Goal: Check status: Check status

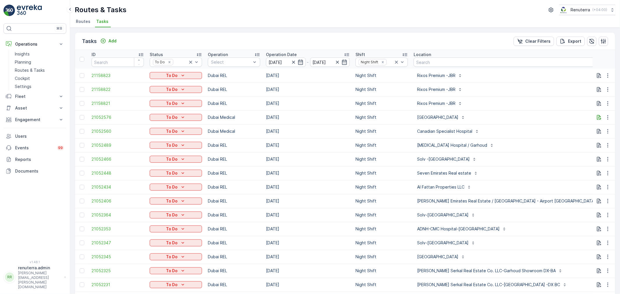
scroll to position [0, 106]
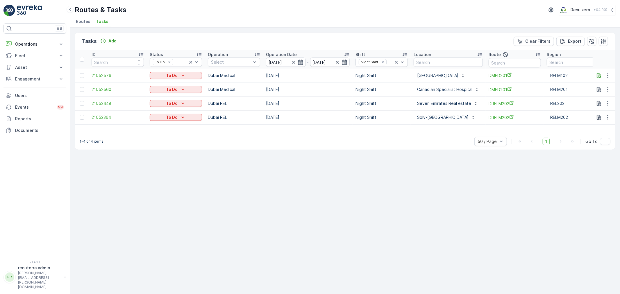
scroll to position [0, 9]
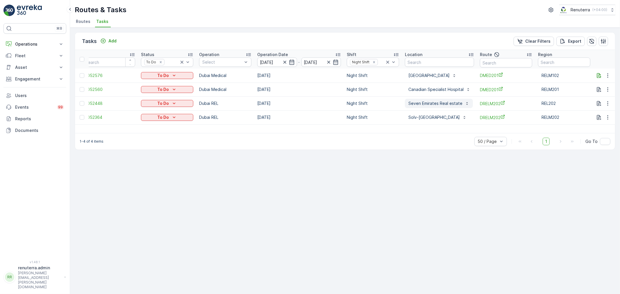
click at [439, 105] on p "Seven Emirates Real estate" at bounding box center [436, 104] width 54 height 6
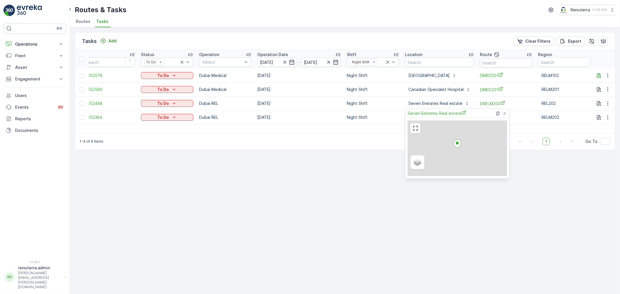
click at [432, 117] on div "Seven Emirates Real estate" at bounding box center [458, 113] width 101 height 9
click at [432, 114] on span "Seven Emirates Real estate" at bounding box center [437, 113] width 59 height 6
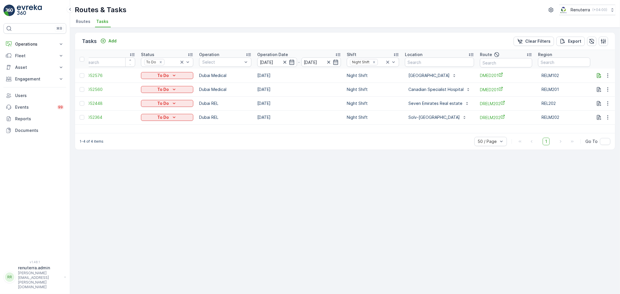
click at [302, 143] on div "1-4 of 4 items 50 / Page 1 Go To" at bounding box center [345, 141] width 540 height 17
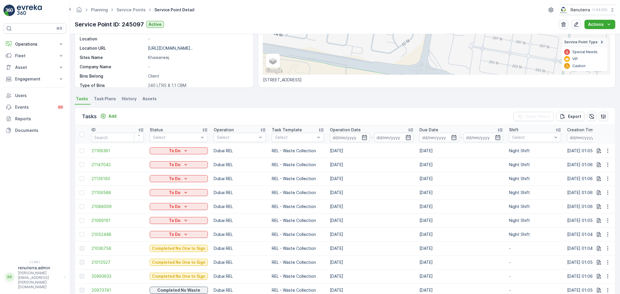
scroll to position [129, 0]
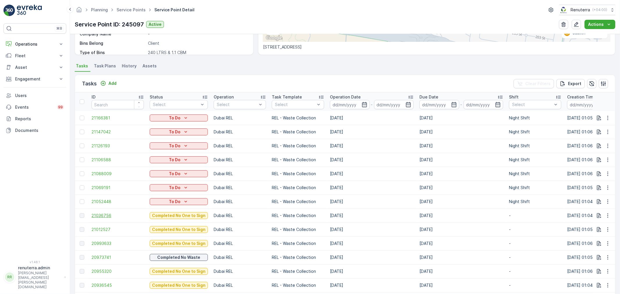
click at [104, 213] on span "21036756" at bounding box center [118, 216] width 52 height 6
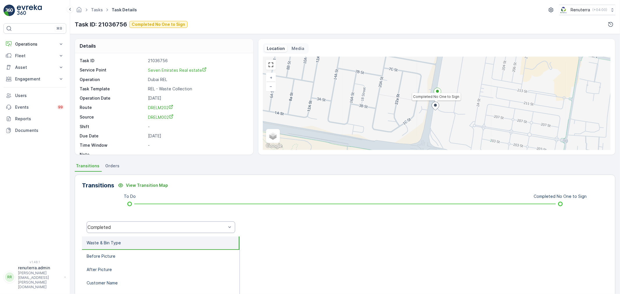
click at [172, 225] on div "Completed" at bounding box center [157, 227] width 140 height 5
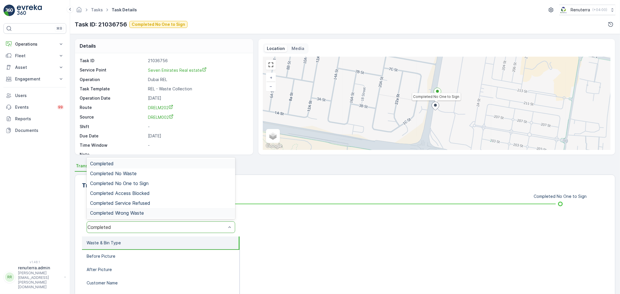
click at [158, 210] on div "Completed Wrong Waste" at bounding box center [161, 213] width 149 height 10
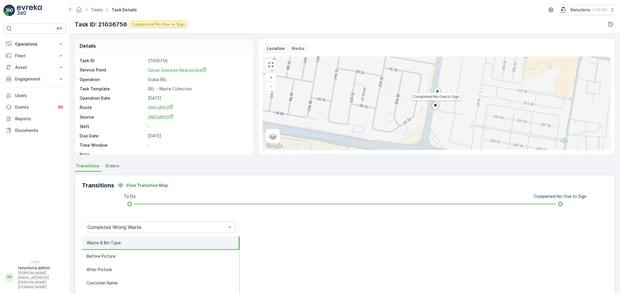
click at [151, 221] on div "Completed Wrong Waste" at bounding box center [161, 227] width 158 height 19
click at [152, 227] on div "Completed Wrong Waste" at bounding box center [157, 227] width 139 height 5
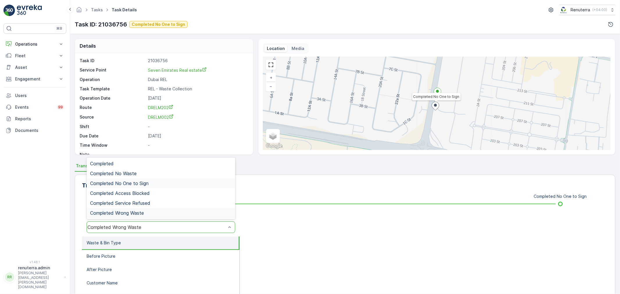
click at [146, 184] on span "Completed No One to Sign" at bounding box center [119, 183] width 58 height 5
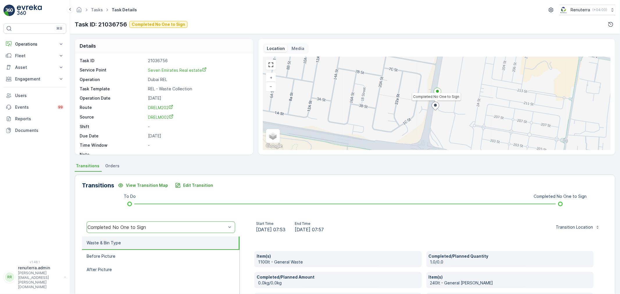
scroll to position [32, 0]
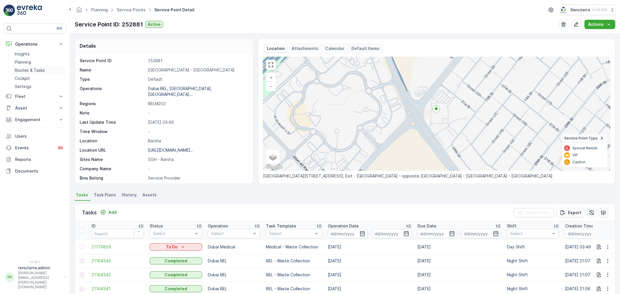
click at [29, 69] on p "Routes & Tasks" at bounding box center [30, 70] width 30 height 6
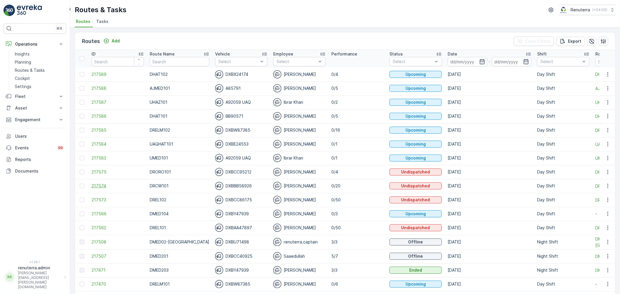
click at [104, 188] on span "217574" at bounding box center [118, 186] width 52 height 6
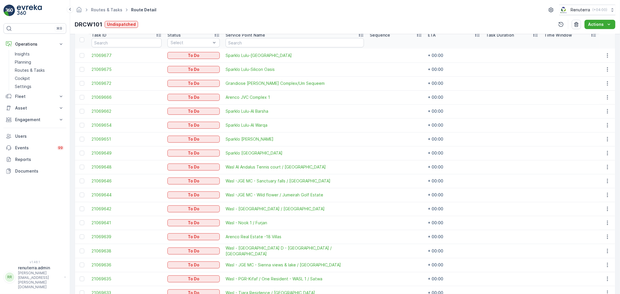
scroll to position [154, 0]
